Goal: Information Seeking & Learning: Compare options

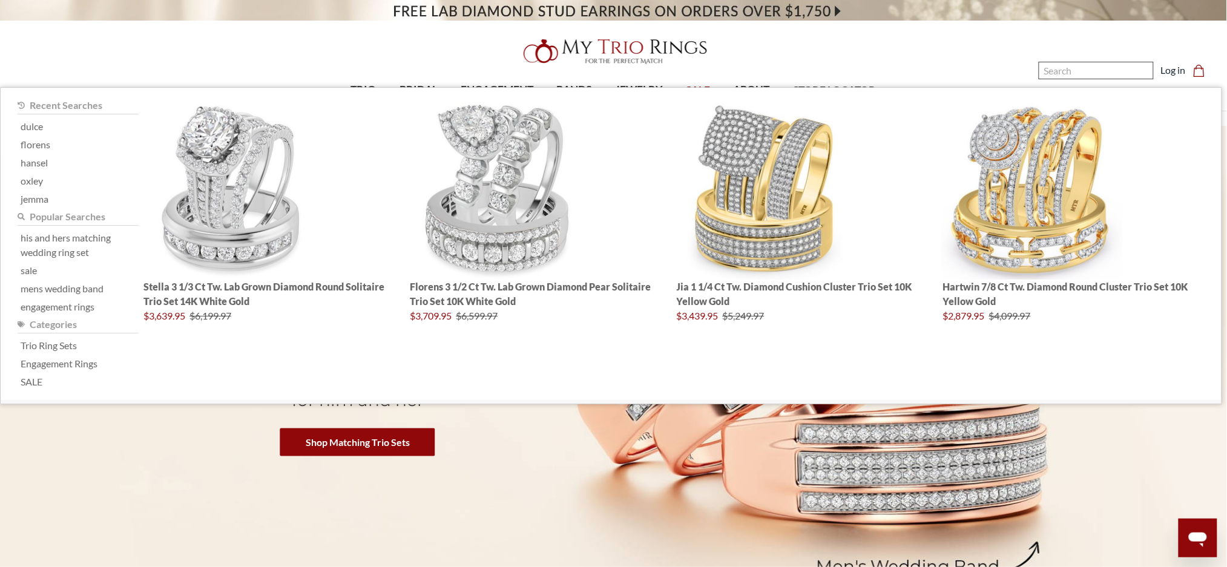
click at [1058, 67] on input "Search" at bounding box center [1095, 71] width 115 height 18
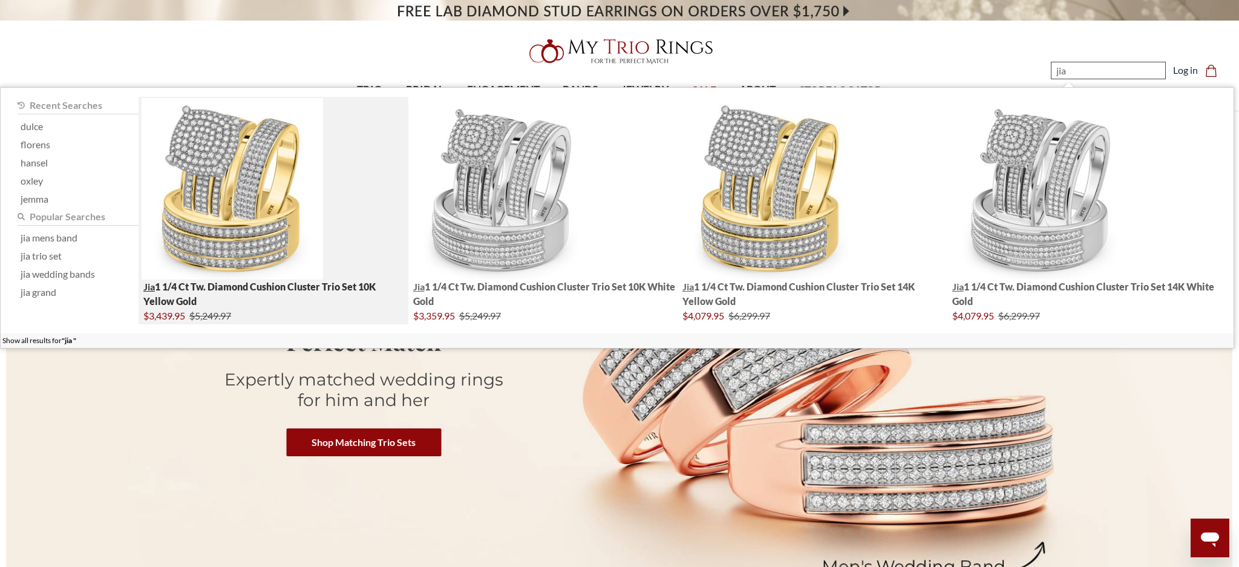
type input "jia"
click at [157, 161] on img "; Total Products 4" at bounding box center [233, 189] width 182 height 182
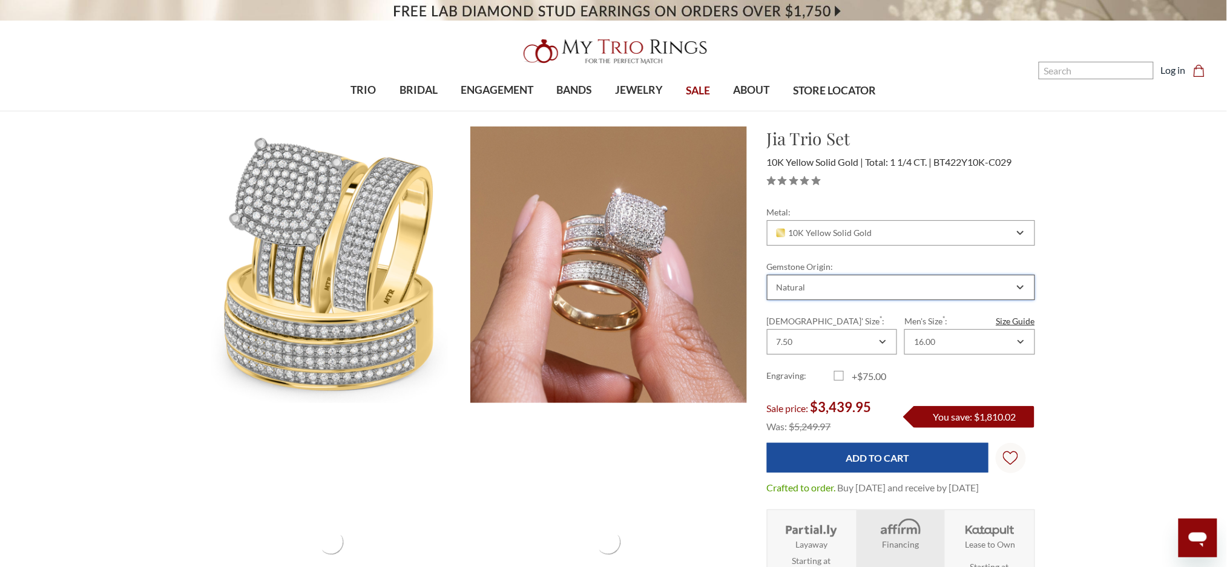
click at [862, 292] on div "Natural" at bounding box center [894, 288] width 239 height 10
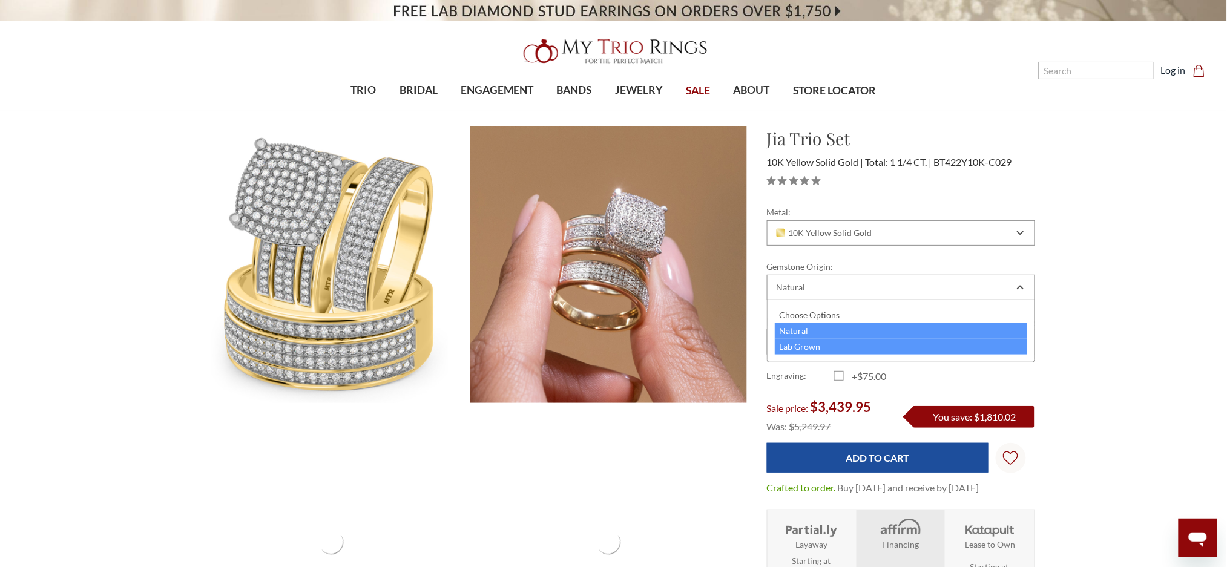
click at [845, 339] on div "Lab Grown" at bounding box center [901, 347] width 252 height 16
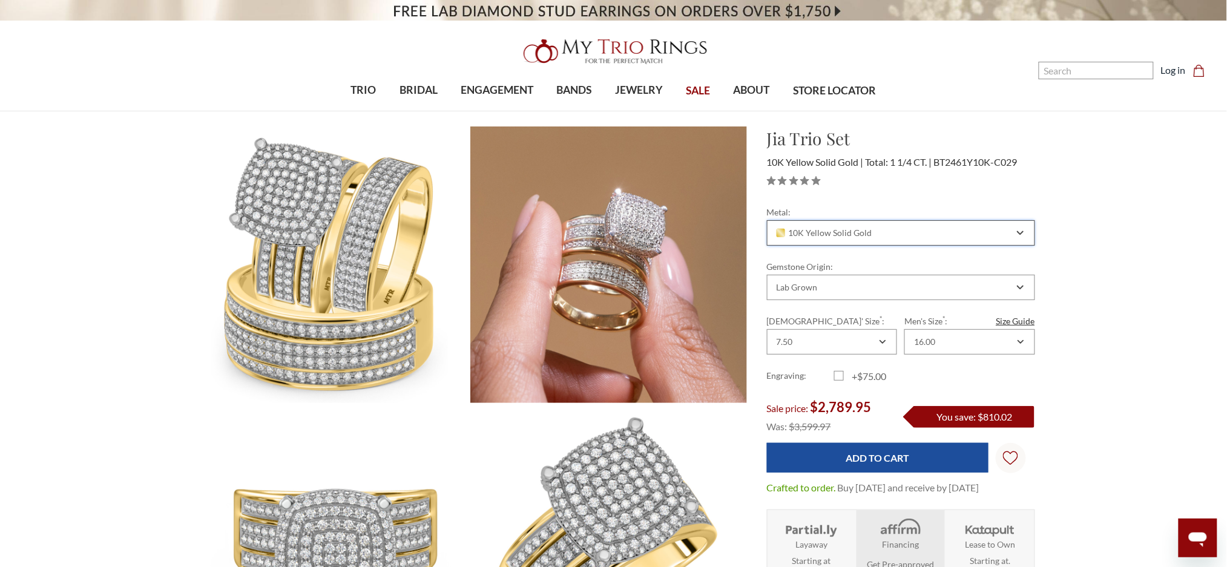
click at [885, 231] on div "10K Yellow Solid Gold" at bounding box center [894, 233] width 239 height 10
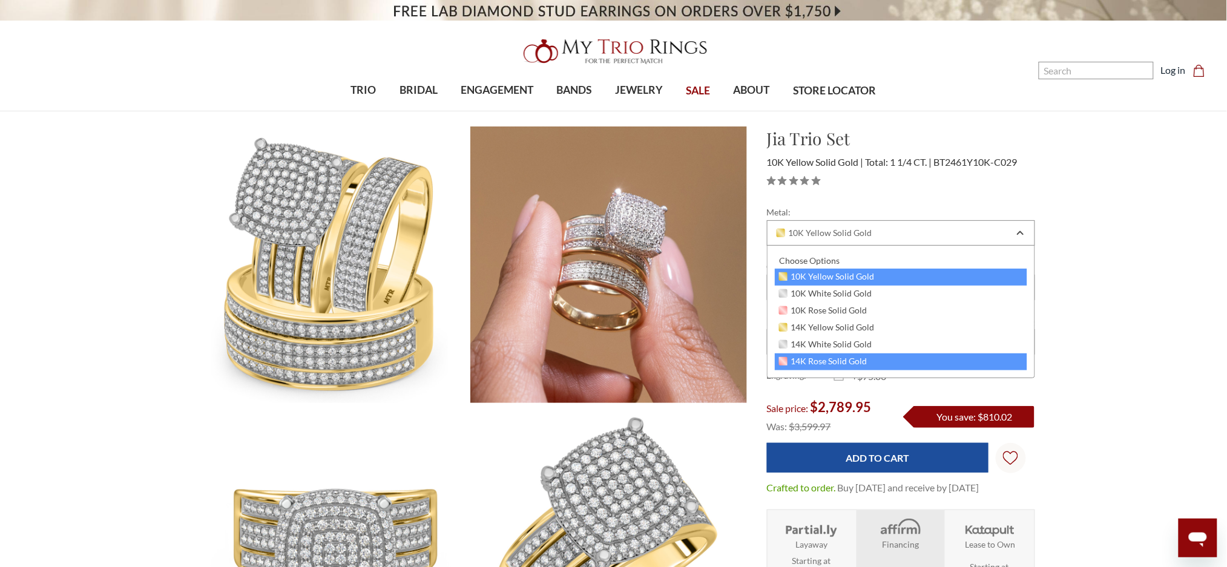
click at [856, 356] on span "14K Rose Solid Gold" at bounding box center [823, 361] width 88 height 10
